Goal: Task Accomplishment & Management: Manage account settings

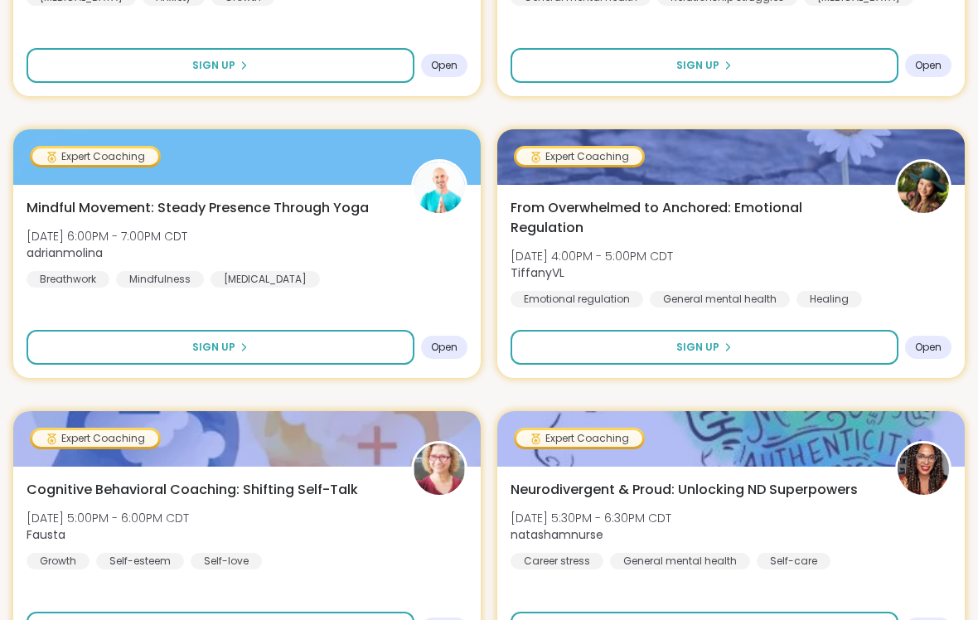
scroll to position [375, 0]
click at [562, 291] on div "Emotional regulation" at bounding box center [577, 299] width 133 height 17
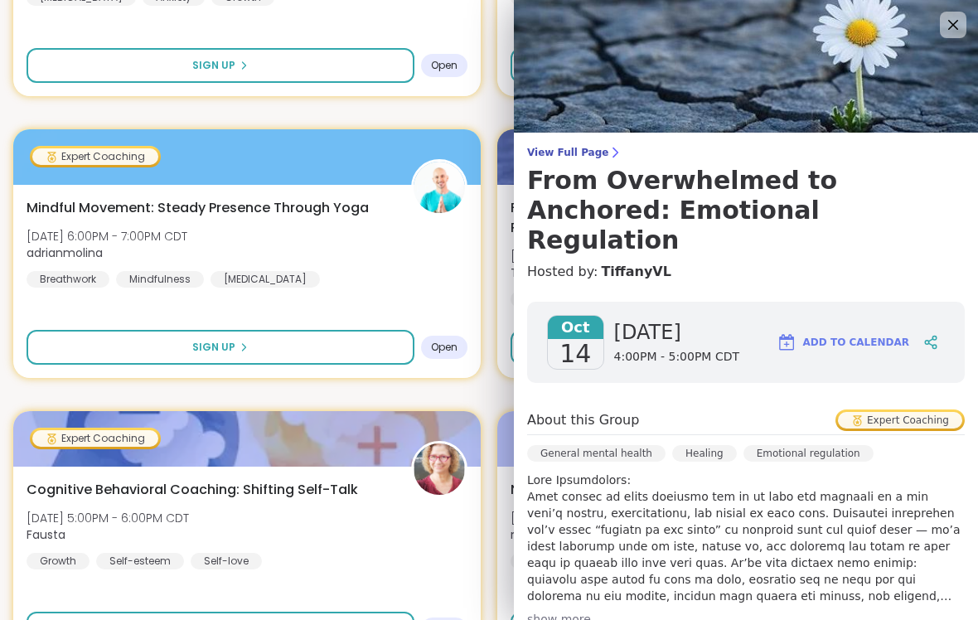
click at [869, 412] on div "Expert Coaching" at bounding box center [900, 420] width 124 height 17
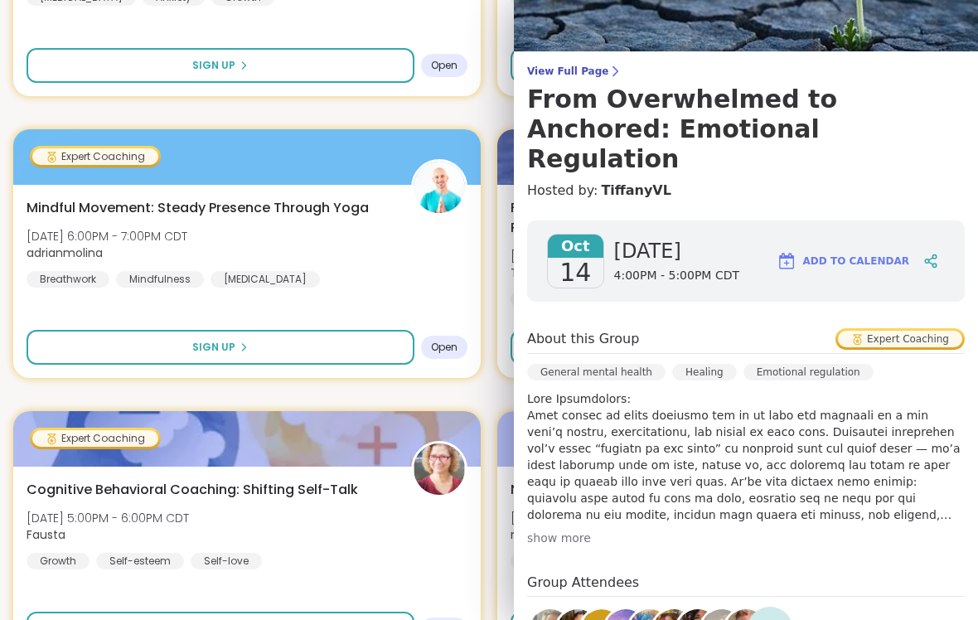
scroll to position [82, 0]
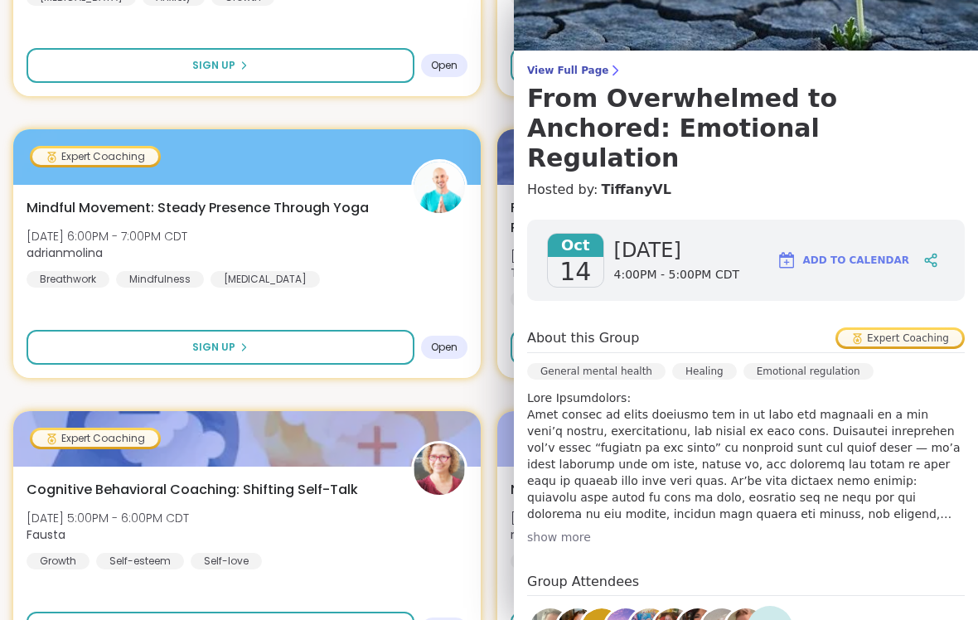
click at [697, 363] on div "Healing" at bounding box center [704, 371] width 65 height 17
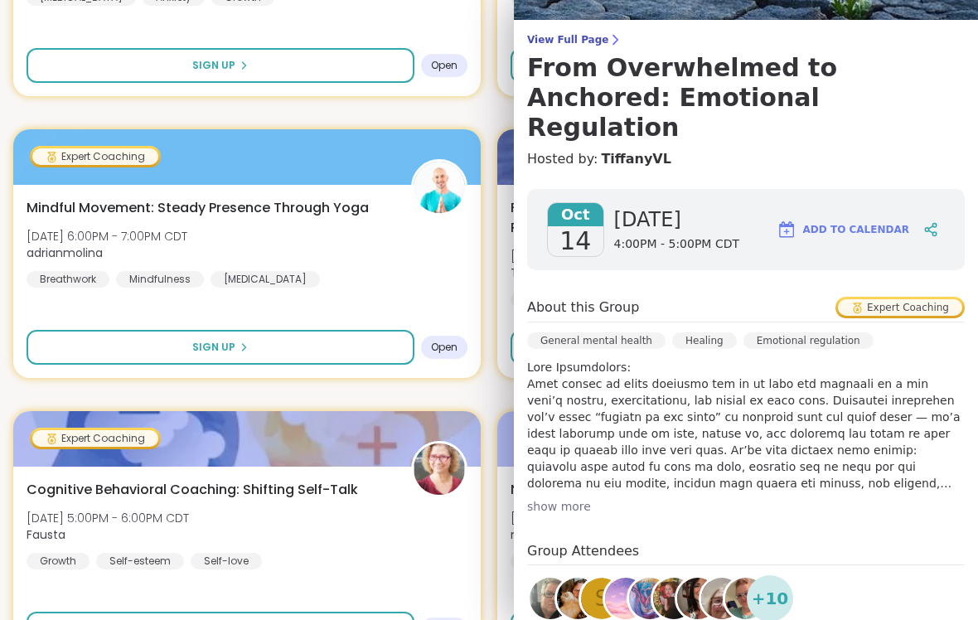
scroll to position [114, 0]
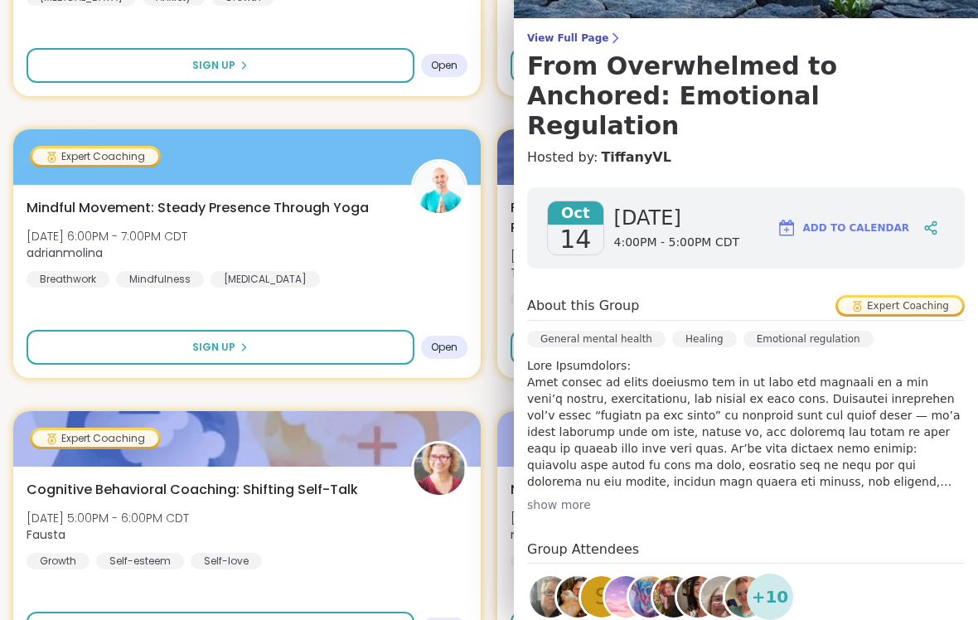
click at [827, 221] on span "Add to Calendar" at bounding box center [857, 228] width 106 height 15
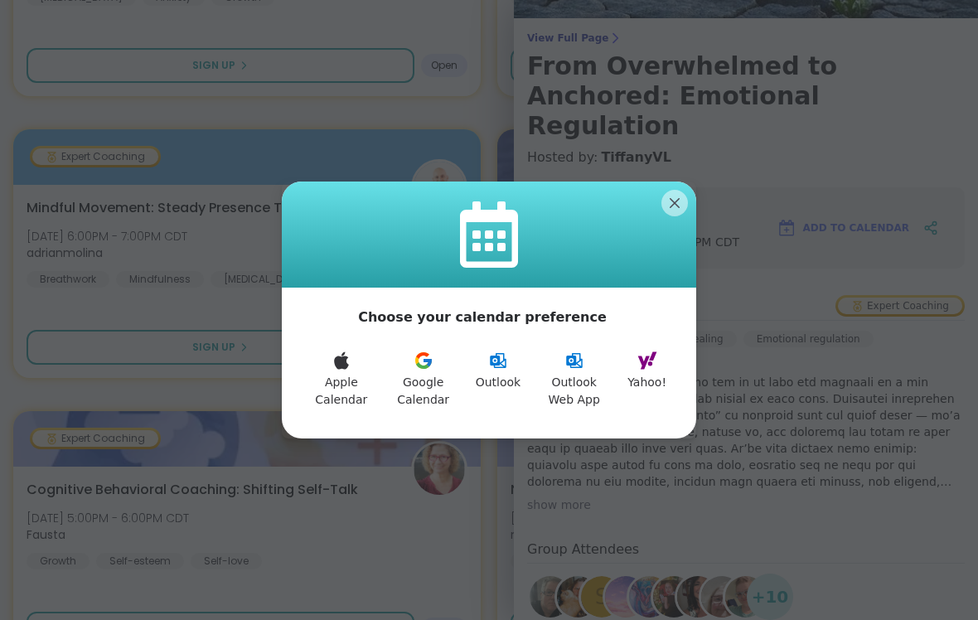
click at [418, 371] on icon at bounding box center [424, 361] width 20 height 20
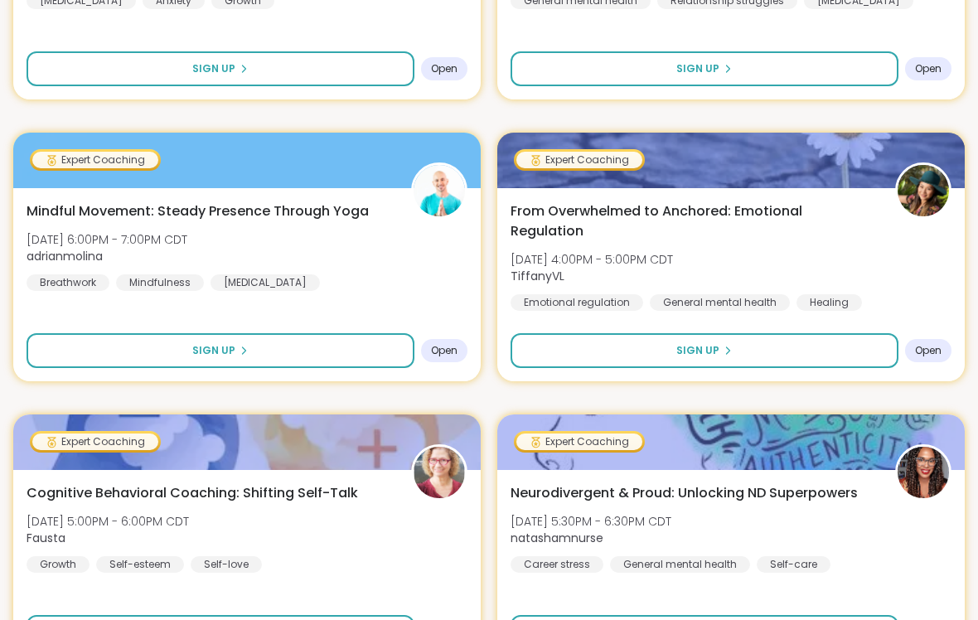
scroll to position [371, 0]
click at [918, 351] on div "Open" at bounding box center [928, 350] width 46 height 23
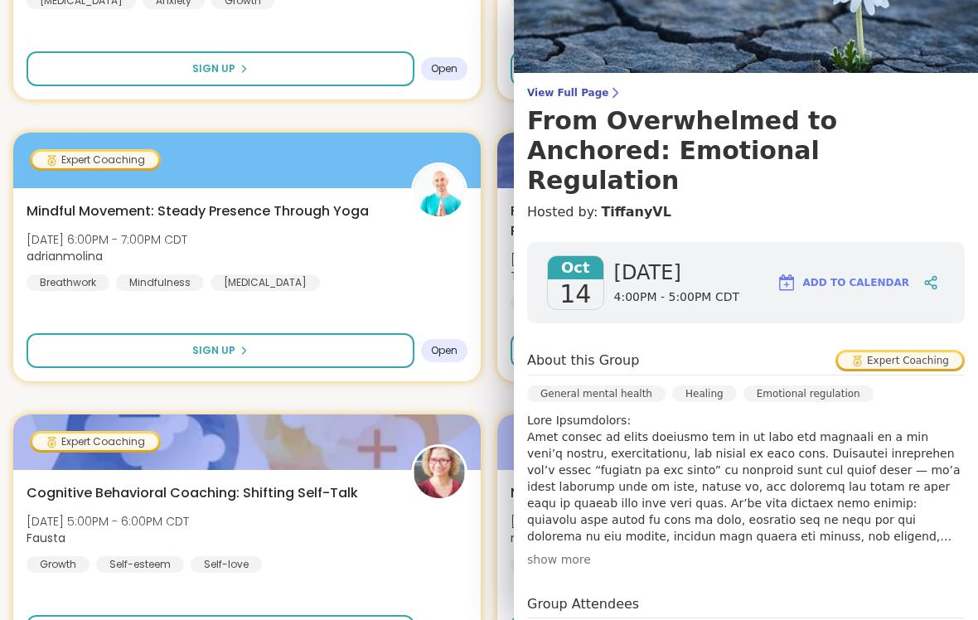
scroll to position [61, 0]
click at [813, 274] on span "Add to Calendar" at bounding box center [857, 281] width 106 height 15
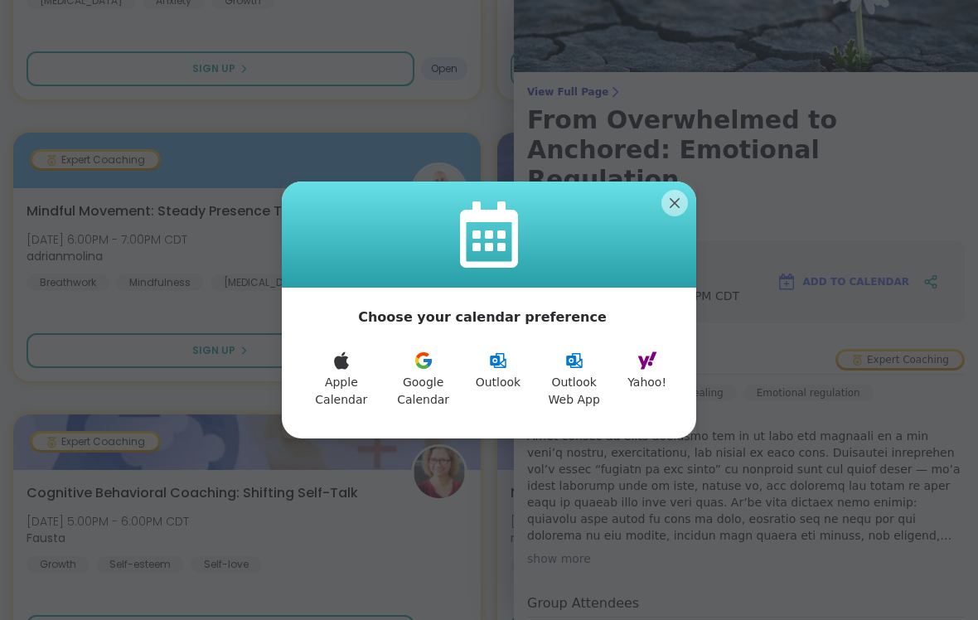
click at [645, 370] on icon at bounding box center [647, 360] width 19 height 17
